Goal: Task Accomplishment & Management: Manage account settings

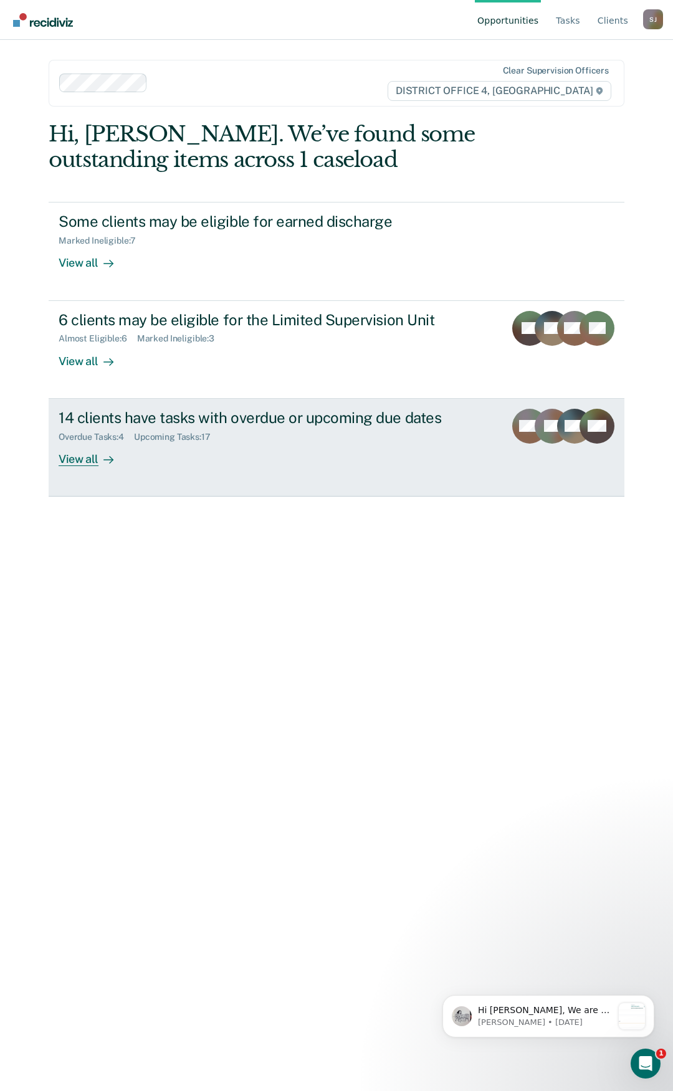
click at [210, 461] on div "14 clients have tasks with overdue or upcoming due dates Overdue Tasks : 4 Upco…" at bounding box center [292, 437] width 466 height 57
